Goal: Task Accomplishment & Management: Complete application form

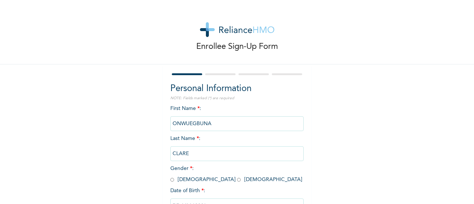
scroll to position [57, 0]
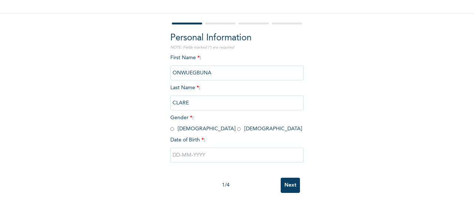
click at [237, 125] on input "radio" at bounding box center [239, 128] width 4 height 7
radio input "true"
click at [233, 154] on input "text" at bounding box center [236, 155] width 133 height 15
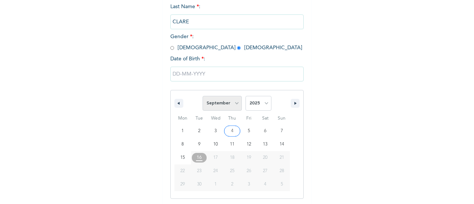
scroll to position [133, 0]
click at [212, 101] on select "January February March April May June July August September October November De…" at bounding box center [221, 102] width 39 height 15
select select "2"
click at [202, 95] on select "January February March April May June July August September October November De…" at bounding box center [221, 102] width 39 height 15
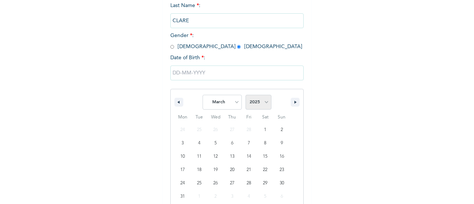
click at [247, 104] on select "2025 2024 2023 2022 2021 2020 2019 2018 2017 2016 2015 2014 2013 2012 2011 2010…" at bounding box center [258, 102] width 26 height 15
select select "1997"
click at [245, 95] on select "2025 2024 2023 2022 2021 2020 2019 2018 2017 2016 2015 2014 2013 2012 2011 2010…" at bounding box center [258, 102] width 26 height 15
type input "[DATE]"
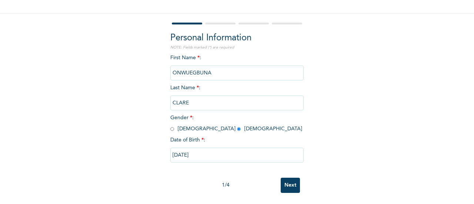
click at [282, 182] on input "Next" at bounding box center [290, 185] width 19 height 15
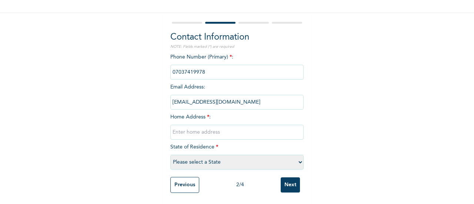
click at [194, 125] on input "text" at bounding box center [236, 132] width 133 height 15
paste input "House address: [STREET_ADDRESS][PERSON_NAME] ."
type input "House address: [STREET_ADDRESS][PERSON_NAME] ."
click at [215, 155] on select "Please select a State [PERSON_NAME] (FCT) [PERSON_NAME] Ibom [GEOGRAPHIC_DATA] …" at bounding box center [236, 162] width 133 height 15
select select "25"
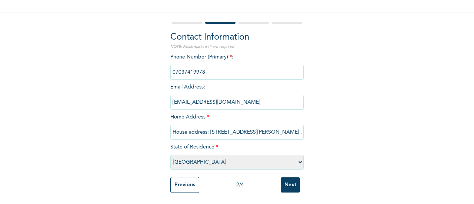
click at [170, 155] on select "Please select a State [PERSON_NAME] (FCT) [PERSON_NAME] Ibom [GEOGRAPHIC_DATA] …" at bounding box center [236, 162] width 133 height 15
click at [289, 178] on input "Next" at bounding box center [290, 184] width 19 height 15
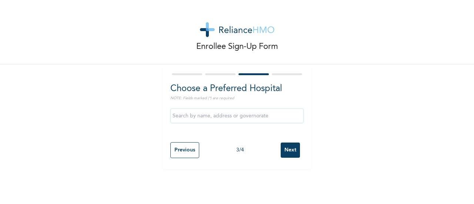
click at [206, 120] on input "text" at bounding box center [236, 115] width 133 height 15
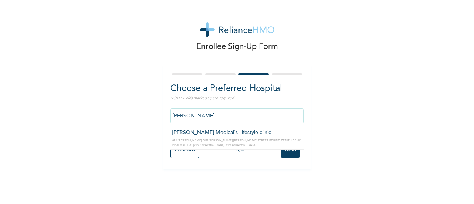
type input "[PERSON_NAME] Medical's Lifestyle clinic"
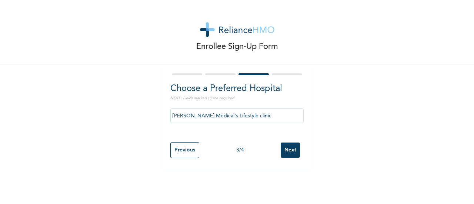
click at [288, 148] on input "Next" at bounding box center [290, 149] width 19 height 15
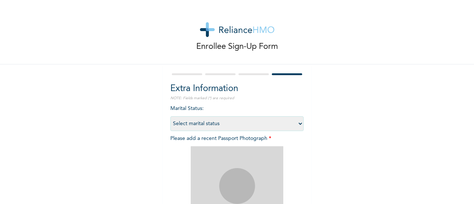
click at [203, 123] on select "Select marital status [DEMOGRAPHIC_DATA] Married [DEMOGRAPHIC_DATA] Widow/[DEMO…" at bounding box center [236, 123] width 133 height 15
select select "1"
click at [170, 116] on select "Select marital status [DEMOGRAPHIC_DATA] Married [DEMOGRAPHIC_DATA] Widow/[DEMO…" at bounding box center [236, 123] width 133 height 15
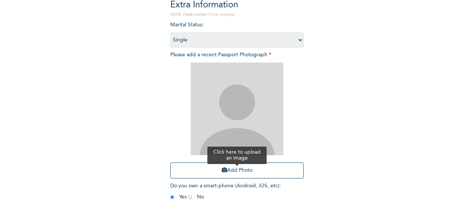
scroll to position [86, 0]
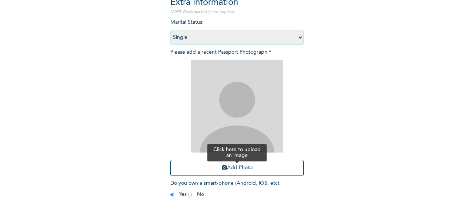
click at [225, 165] on button "Add Photo" at bounding box center [236, 168] width 133 height 16
click at [215, 121] on img at bounding box center [237, 106] width 93 height 93
click at [217, 162] on button "Add Photo" at bounding box center [236, 168] width 133 height 16
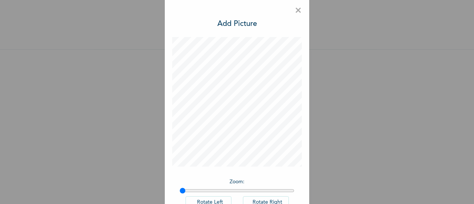
scroll to position [54, 0]
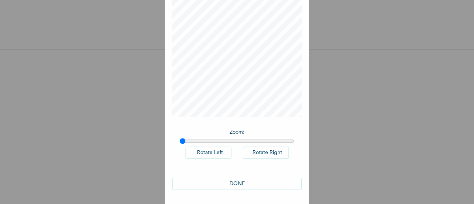
click at [246, 185] on button "DONE" at bounding box center [237, 184] width 130 height 12
click at [240, 182] on button "DONE" at bounding box center [237, 184] width 130 height 12
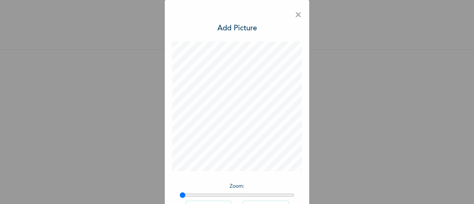
click at [295, 15] on span "×" at bounding box center [298, 15] width 7 height 16
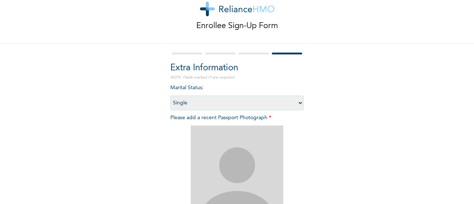
scroll to position [121, 0]
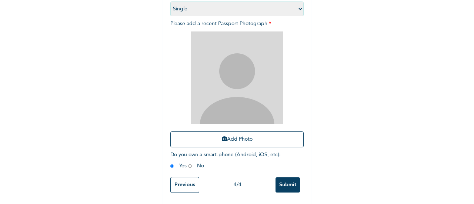
click at [285, 177] on input "Submit" at bounding box center [287, 184] width 24 height 15
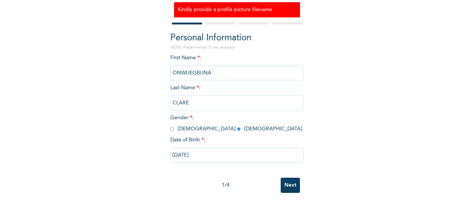
scroll to position [80, 0]
click at [286, 180] on input "Next" at bounding box center [290, 185] width 19 height 15
select select "25"
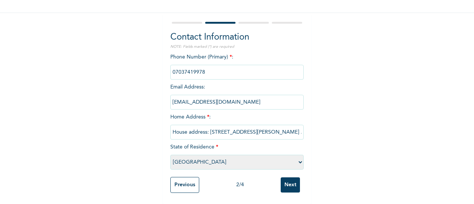
scroll to position [57, 0]
click at [286, 180] on input "Next" at bounding box center [290, 184] width 19 height 15
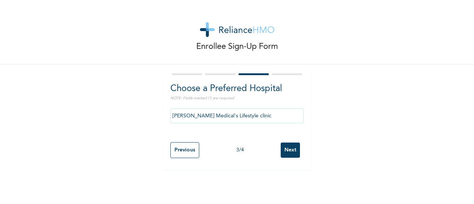
scroll to position [0, 0]
click at [281, 154] on input "Next" at bounding box center [290, 149] width 19 height 15
select select "1"
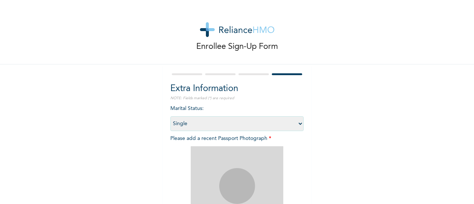
scroll to position [121, 0]
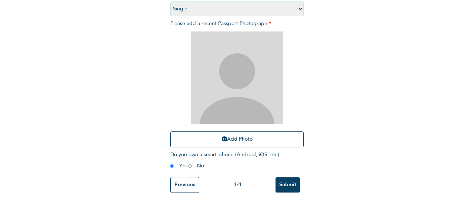
click at [253, 60] on img at bounding box center [237, 77] width 93 height 93
click at [254, 69] on img at bounding box center [237, 77] width 93 height 93
drag, startPoint x: 219, startPoint y: 90, endPoint x: 197, endPoint y: 104, distance: 25.7
click at [197, 104] on img at bounding box center [237, 77] width 93 height 93
click at [234, 134] on button "Add Photo" at bounding box center [236, 139] width 133 height 16
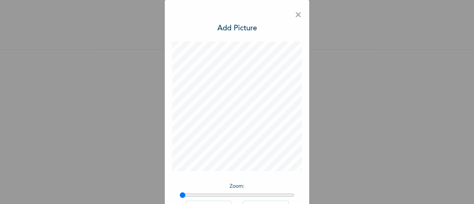
scroll to position [54, 0]
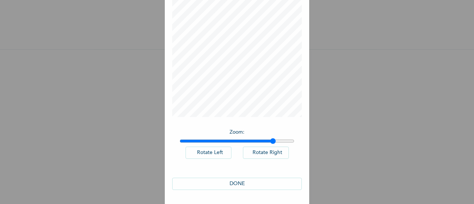
drag, startPoint x: 180, startPoint y: 142, endPoint x: 269, endPoint y: 149, distance: 89.8
type input "1.83"
click at [269, 144] on input "range" at bounding box center [236, 141] width 115 height 6
click at [226, 185] on button "DONE" at bounding box center [237, 184] width 130 height 12
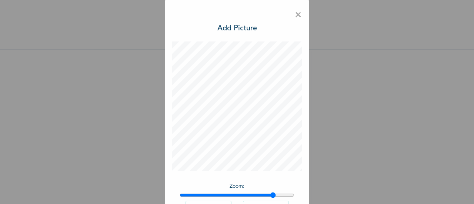
click at [295, 16] on span "×" at bounding box center [298, 15] width 7 height 16
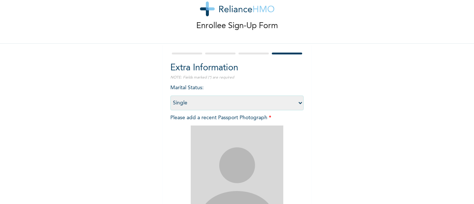
scroll to position [121, 0]
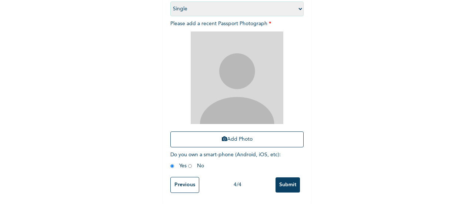
click at [299, 183] on div "Previous 4 / 4 Submit" at bounding box center [236, 184] width 133 height 23
click at [287, 180] on input "Submit" at bounding box center [287, 184] width 24 height 15
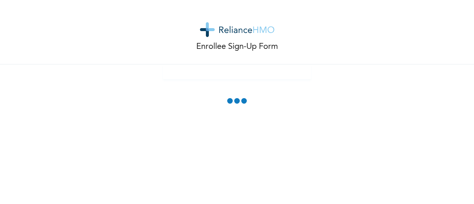
scroll to position [75, 0]
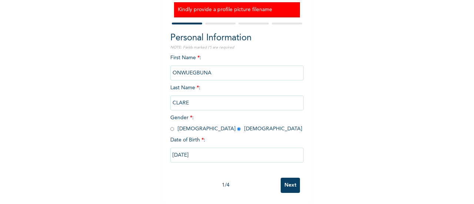
click at [281, 174] on div "1 / 4 Next" at bounding box center [236, 185] width 133 height 23
click at [288, 185] on input "Next" at bounding box center [290, 185] width 19 height 15
select select "25"
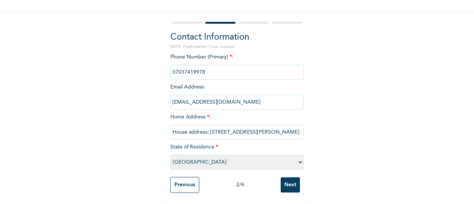
scroll to position [58, 0]
click at [288, 177] on input "Next" at bounding box center [290, 184] width 19 height 15
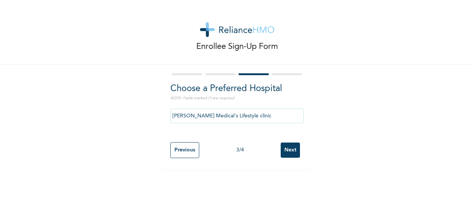
scroll to position [0, 0]
click at [286, 153] on input "Next" at bounding box center [290, 149] width 19 height 15
select select "1"
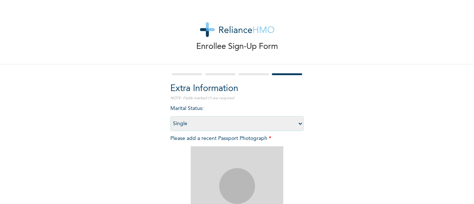
scroll to position [121, 0]
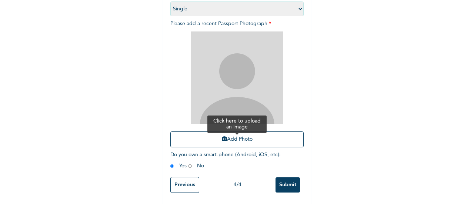
click at [244, 138] on button "Add Photo" at bounding box center [236, 139] width 133 height 16
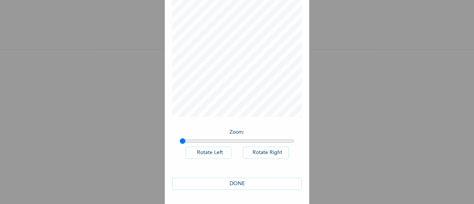
scroll to position [0, 0]
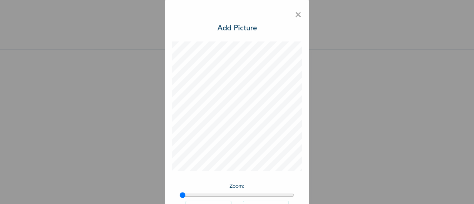
click at [298, 17] on span "×" at bounding box center [298, 15] width 7 height 16
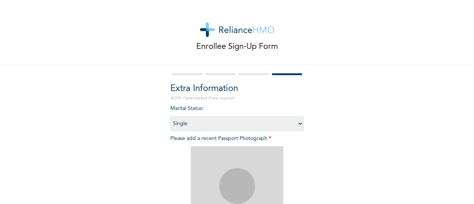
scroll to position [121, 0]
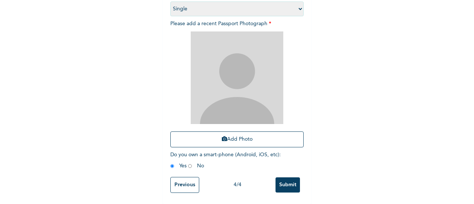
click at [285, 178] on input "Submit" at bounding box center [287, 184] width 24 height 15
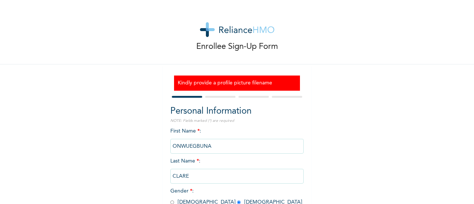
scroll to position [75, 0]
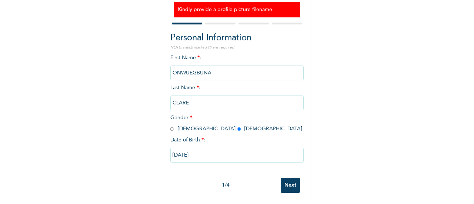
click at [298, 183] on div "1 / 4 Next" at bounding box center [236, 185] width 133 height 23
click at [287, 182] on input "Next" at bounding box center [290, 185] width 19 height 15
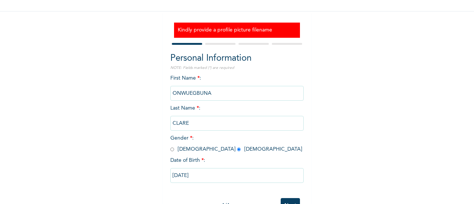
select select "25"
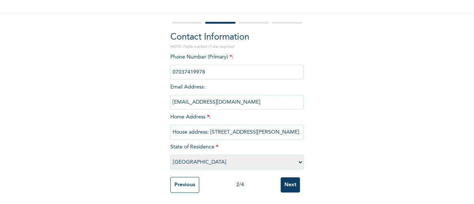
click at [287, 182] on input "Next" at bounding box center [290, 184] width 19 height 15
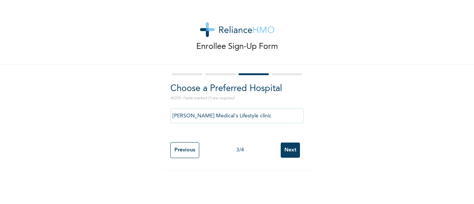
scroll to position [0, 0]
click at [281, 145] on input "Next" at bounding box center [290, 149] width 19 height 15
select select "1"
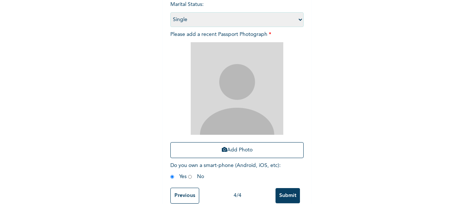
scroll to position [121, 0]
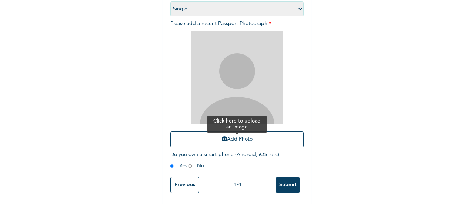
click at [204, 131] on button "Add Photo" at bounding box center [236, 139] width 133 height 16
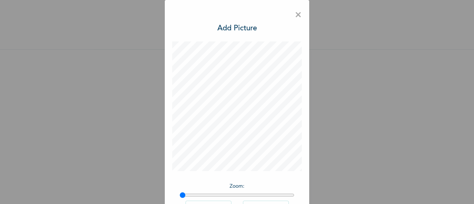
scroll to position [54, 0]
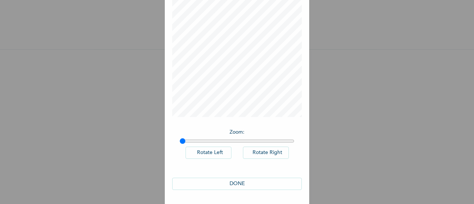
click at [242, 182] on button "DONE" at bounding box center [237, 184] width 130 height 12
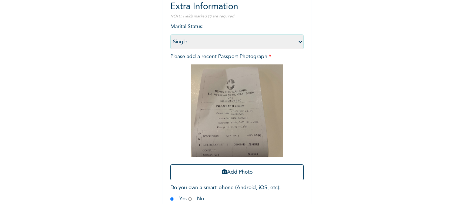
scroll to position [121, 0]
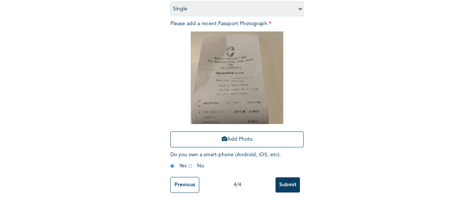
click at [281, 185] on input "Submit" at bounding box center [287, 184] width 24 height 15
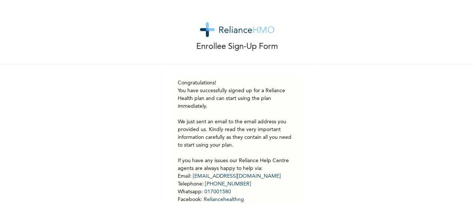
scroll to position [51, 0]
